Goal: Information Seeking & Learning: Learn about a topic

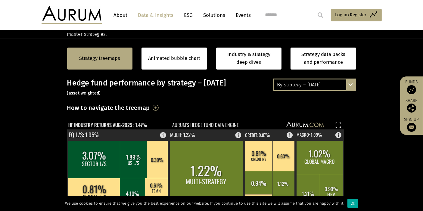
scroll to position [123, 0]
click at [296, 85] on div "By strategy – [DATE]" at bounding box center [314, 84] width 81 height 11
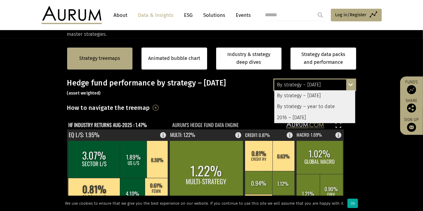
click at [298, 104] on div "By strategy – year to date" at bounding box center [314, 106] width 81 height 11
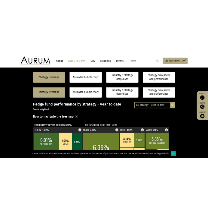
scroll to position [139, 0]
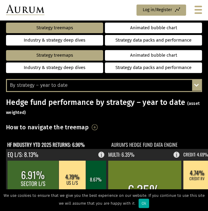
click at [133, 87] on div "By strategy – year to date" at bounding box center [104, 85] width 194 height 11
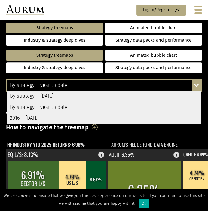
click at [112, 93] on div "By strategy – [DATE]" at bounding box center [104, 96] width 194 height 11
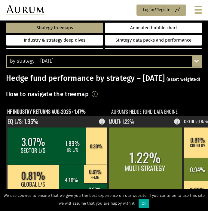
scroll to position [164, 0]
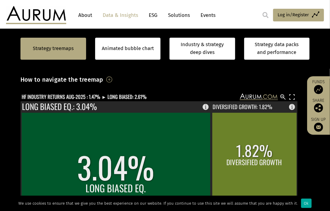
scroll to position [151, 0]
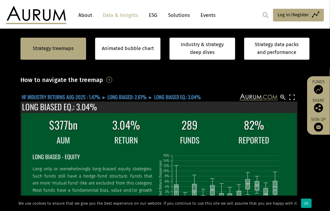
click at [66, 95] on text "HF INDUSTRY RETURNS AUG-2025 : 1.47% ► LONG BIASED: 2.61% ► LONG BIASED EQ.: 3.…" at bounding box center [111, 97] width 179 height 8
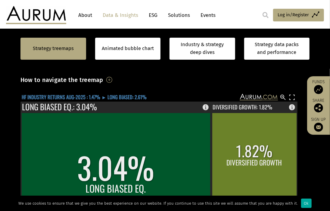
click at [78, 97] on text "HF INDUSTRY RETURNS AUG-2025 : 1.47% ► LONG BIASED: 2.61%" at bounding box center [84, 97] width 125 height 8
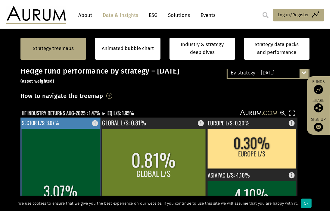
scroll to position [144, 0]
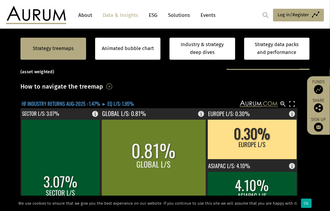
click at [73, 102] on text "HF INDUSTRY RETURNS AUG-2025 : 1.47% ► EQ L/S: 1.95%" at bounding box center [78, 104] width 112 height 8
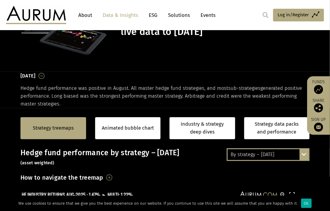
scroll to position [52, 0]
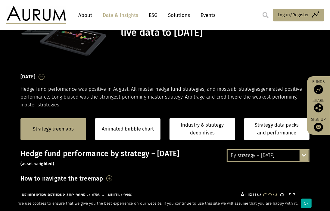
click at [208, 161] on div "By strategy – [DATE] By strategy – [DATE] By strategy – year to date 2016 – [DA…" at bounding box center [267, 155] width 83 height 13
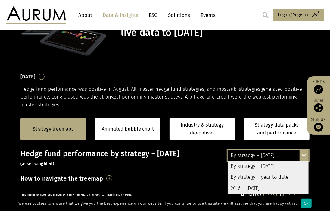
click at [208, 176] on div "By strategy – year to date" at bounding box center [267, 176] width 81 height 11
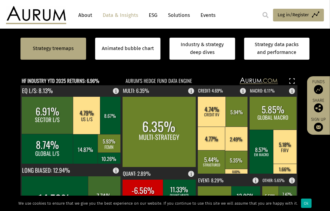
scroll to position [167, 0]
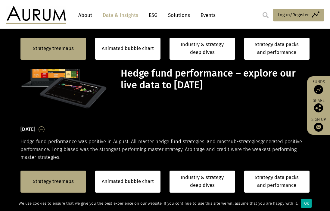
scroll to position [167, 0]
